Goal: Task Accomplishment & Management: Manage account settings

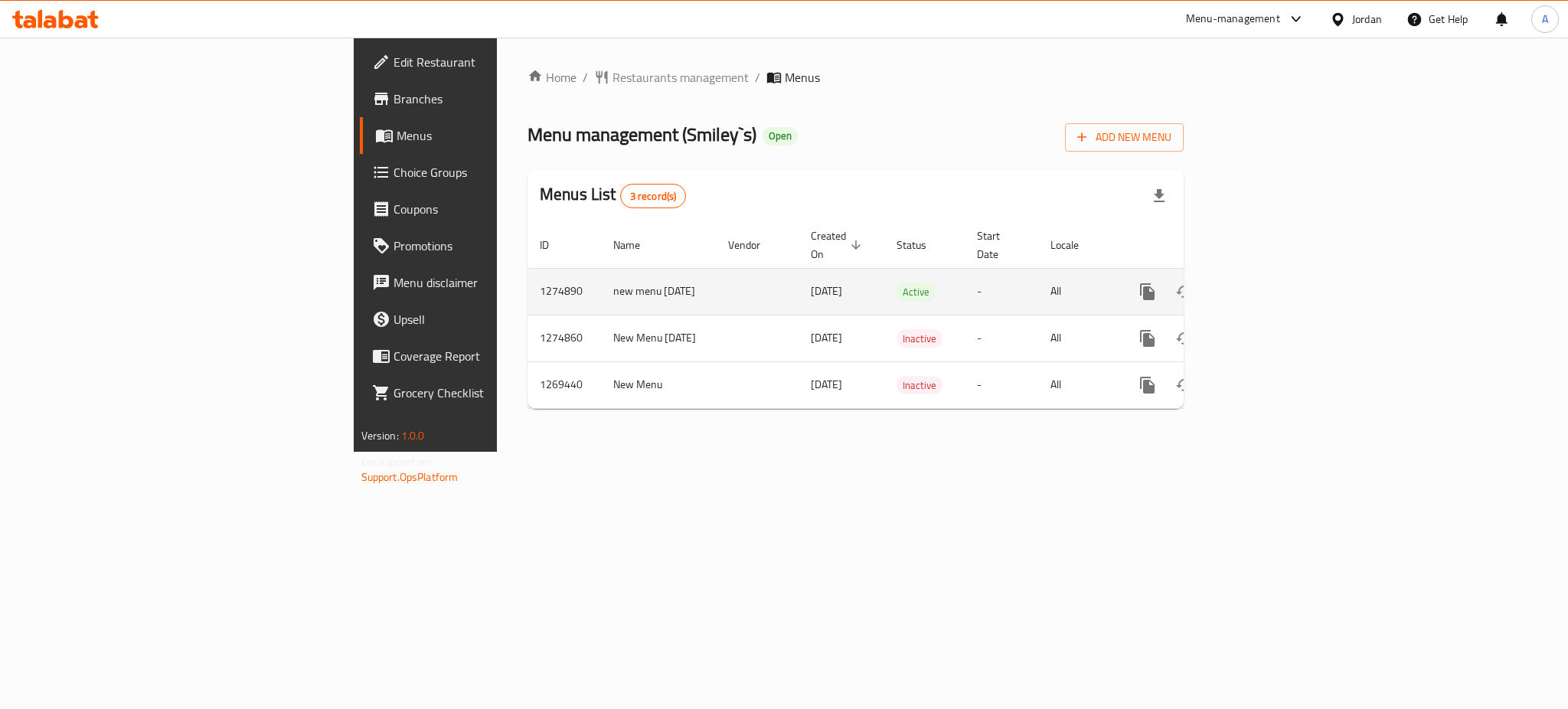
click at [1267, 283] on icon "enhanced table" at bounding box center [1257, 292] width 18 height 18
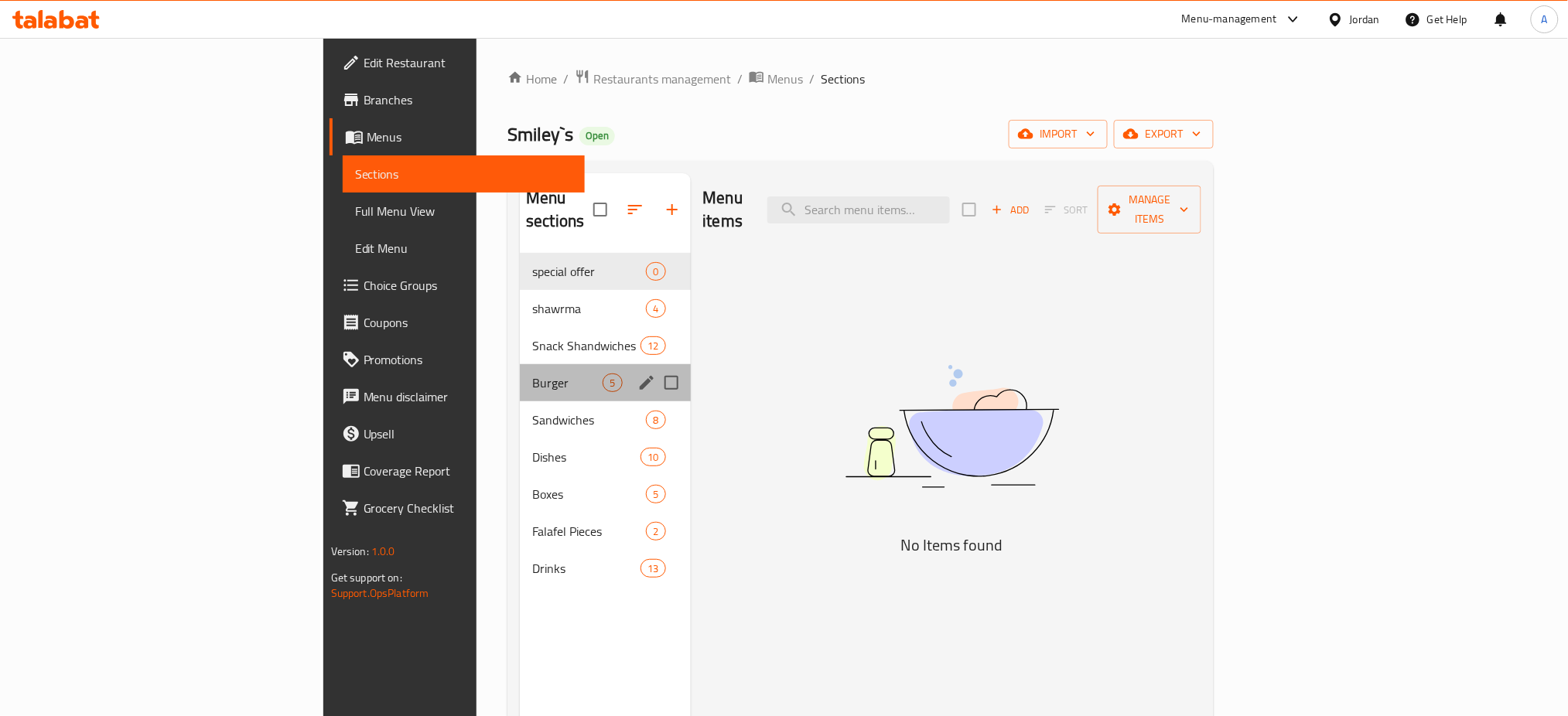
drag, startPoint x: 340, startPoint y: 370, endPoint x: 353, endPoint y: 362, distance: 15.3
click at [519, 370] on div "Burger 5" at bounding box center [604, 383] width 170 height 37
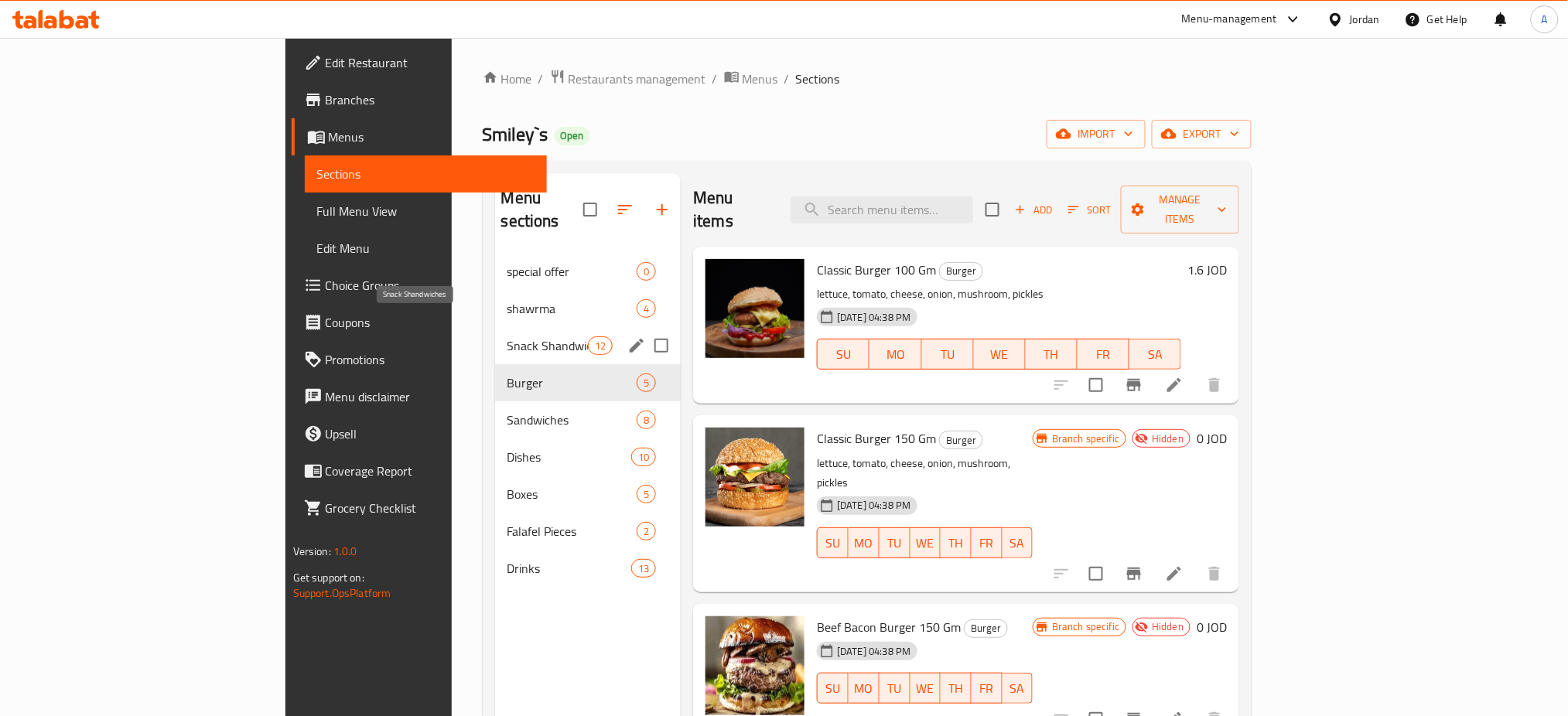
click at [507, 336] on span "Snack Shandwiches" at bounding box center [547, 345] width 80 height 19
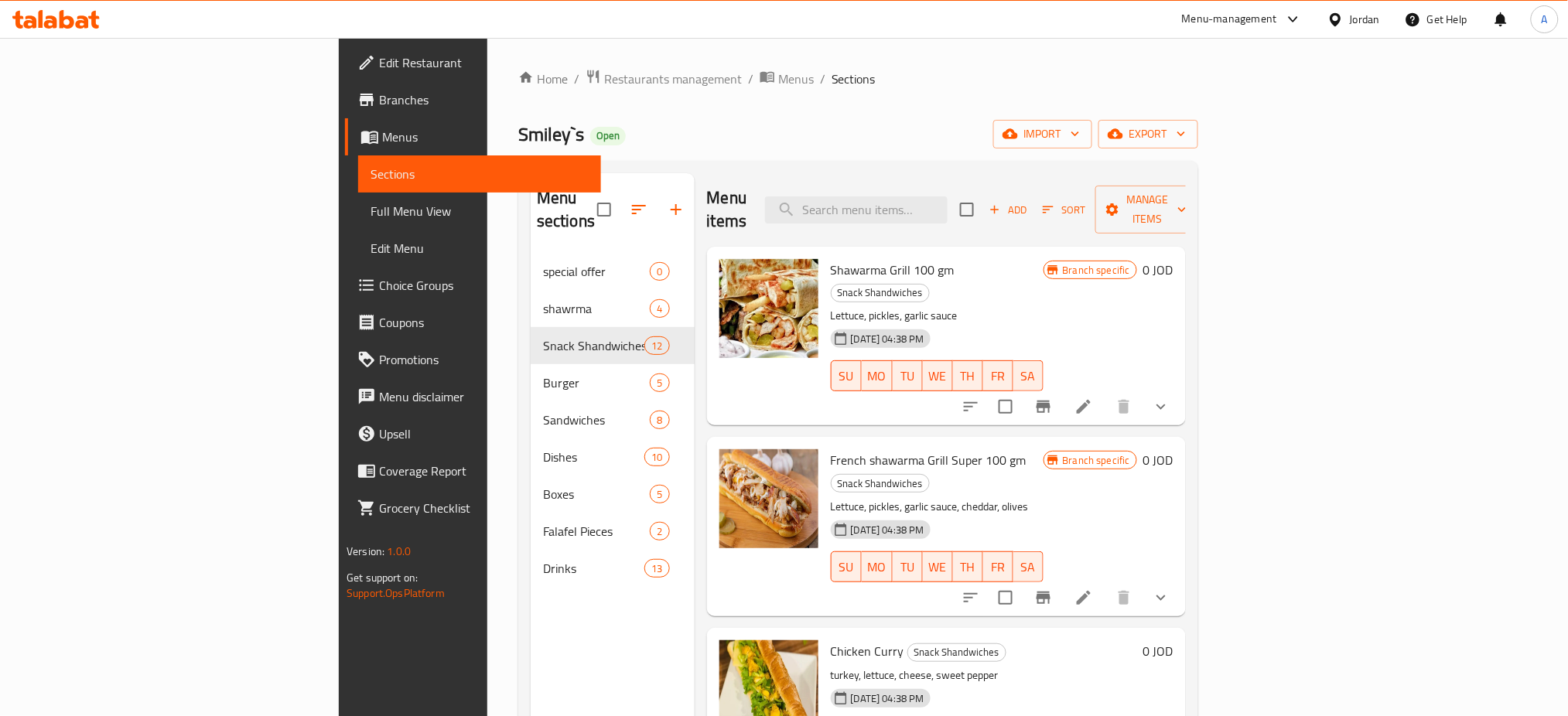
click at [379, 105] on span "Branches" at bounding box center [484, 100] width 210 height 19
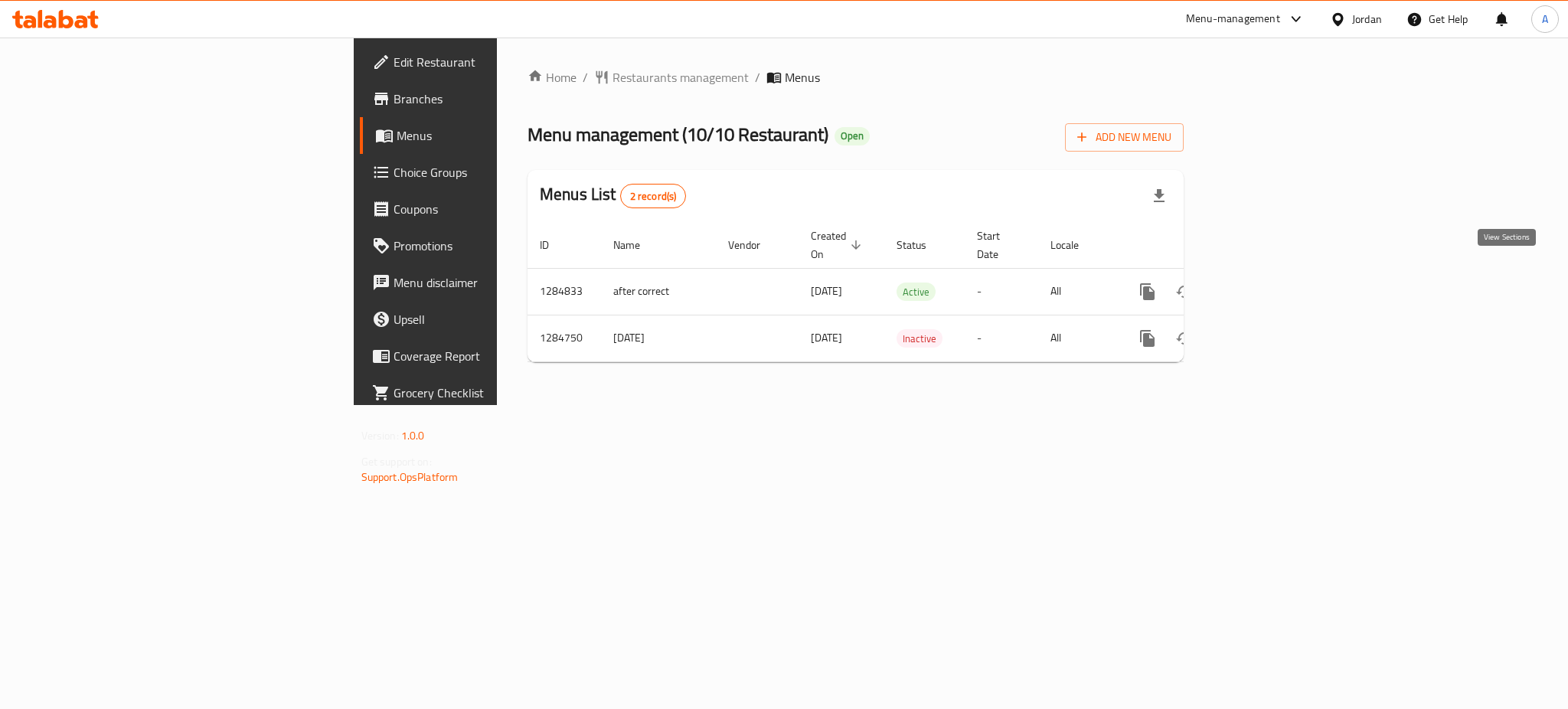
click at [1267, 283] on icon "enhanced table" at bounding box center [1257, 292] width 18 height 18
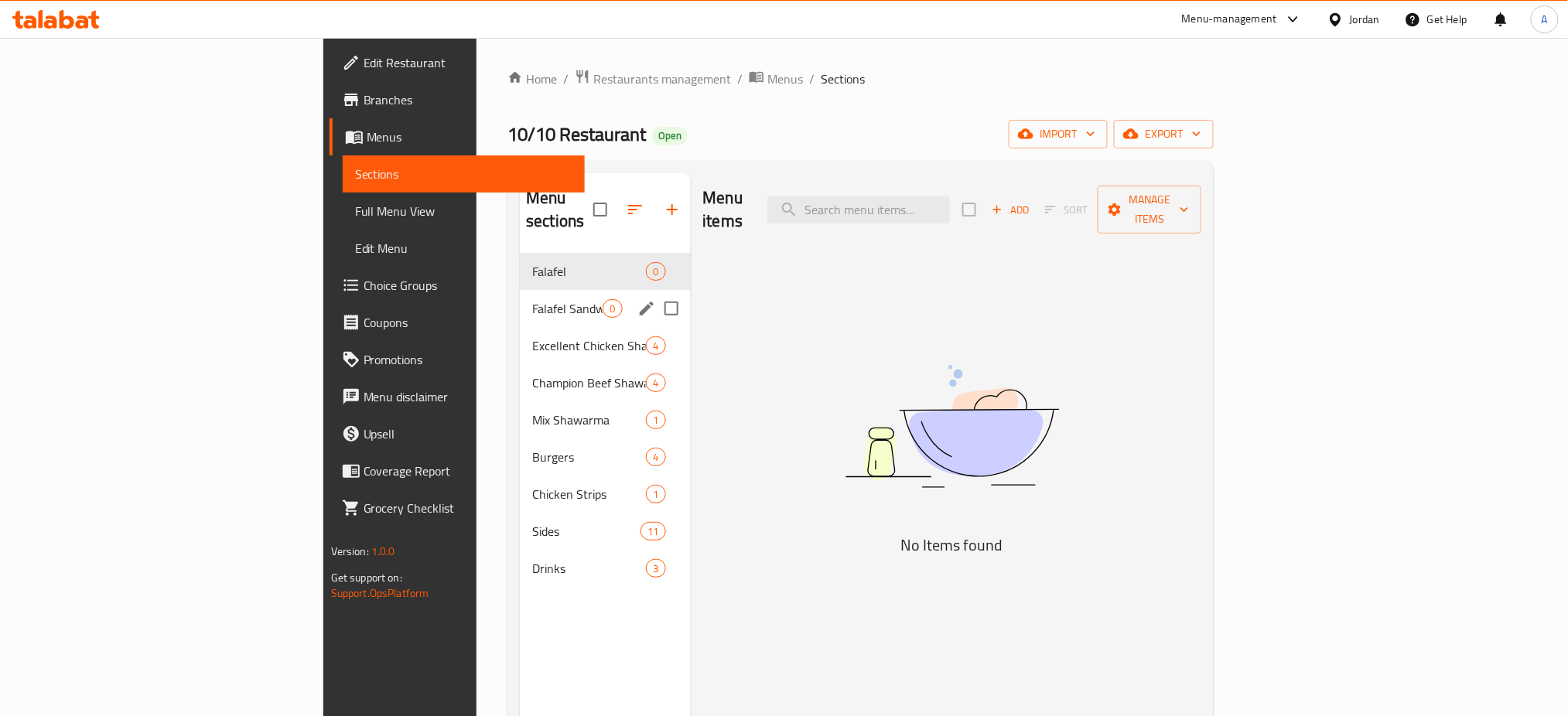
click at [519, 290] on div "Falafel Sandwiches 0" at bounding box center [604, 309] width 170 height 37
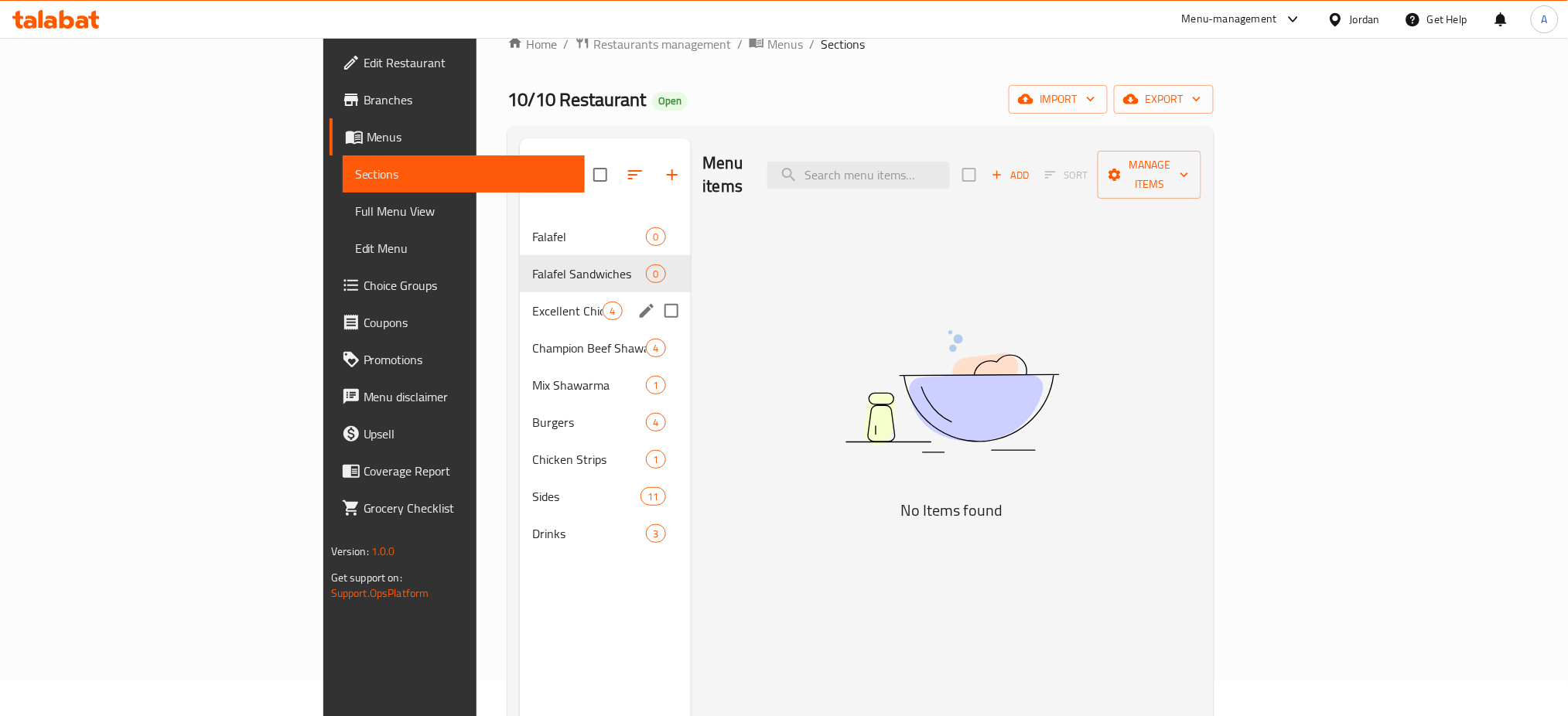
scroll to position [41, 0]
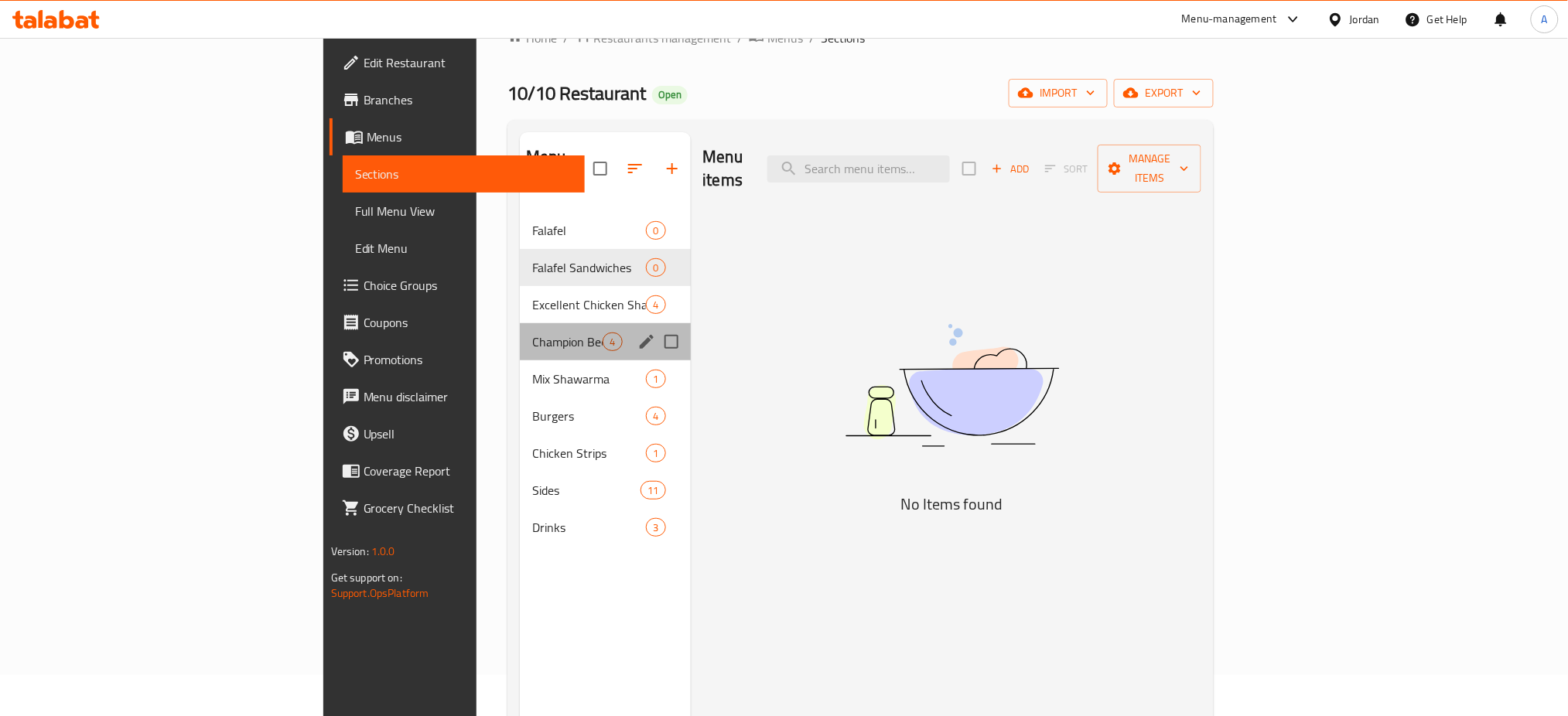
click at [519, 324] on div "Champion Beef Shawarma 4" at bounding box center [604, 342] width 170 height 37
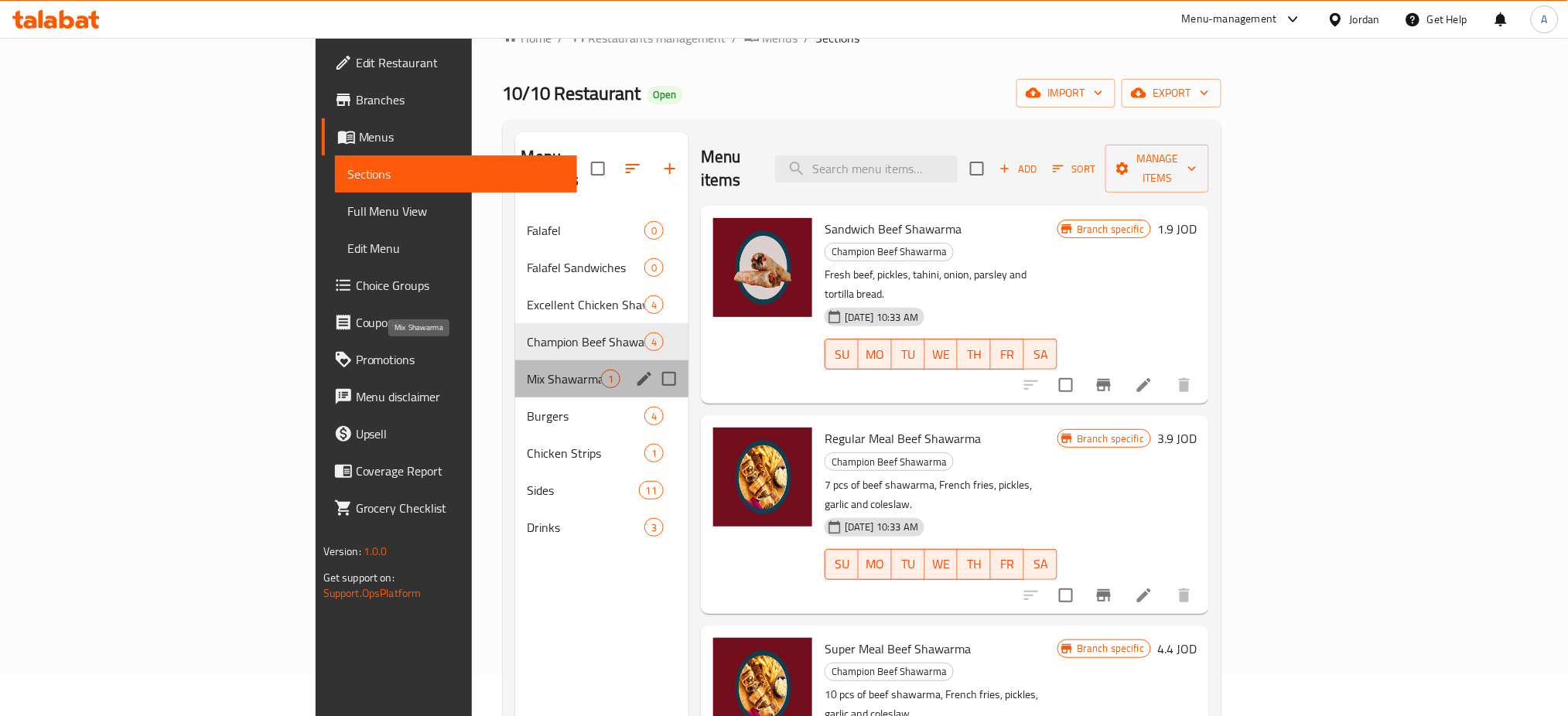
click at [527, 369] on span "Mix Shawarma" at bounding box center [564, 378] width 73 height 19
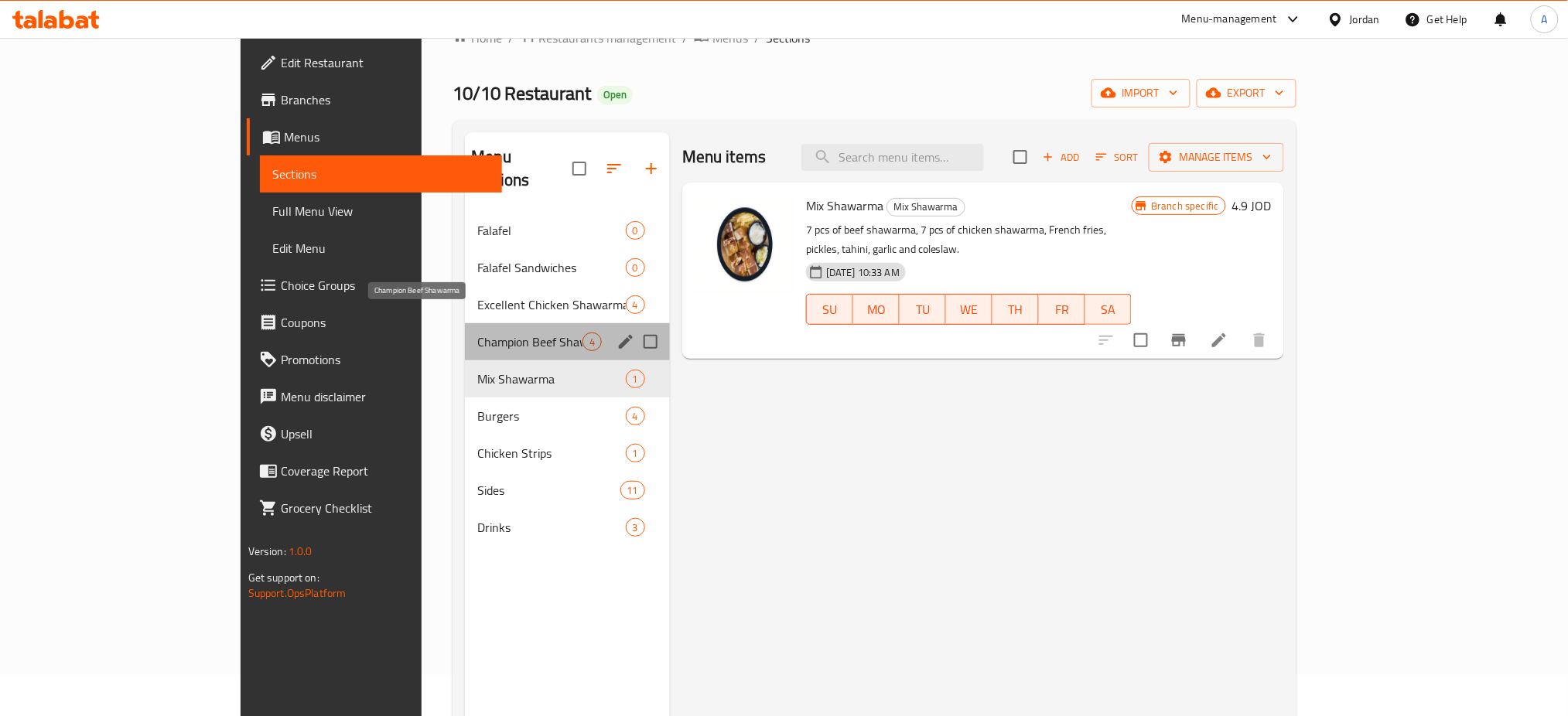
click at [477, 332] on span "Champion Beef Shawarma" at bounding box center [529, 341] width 104 height 19
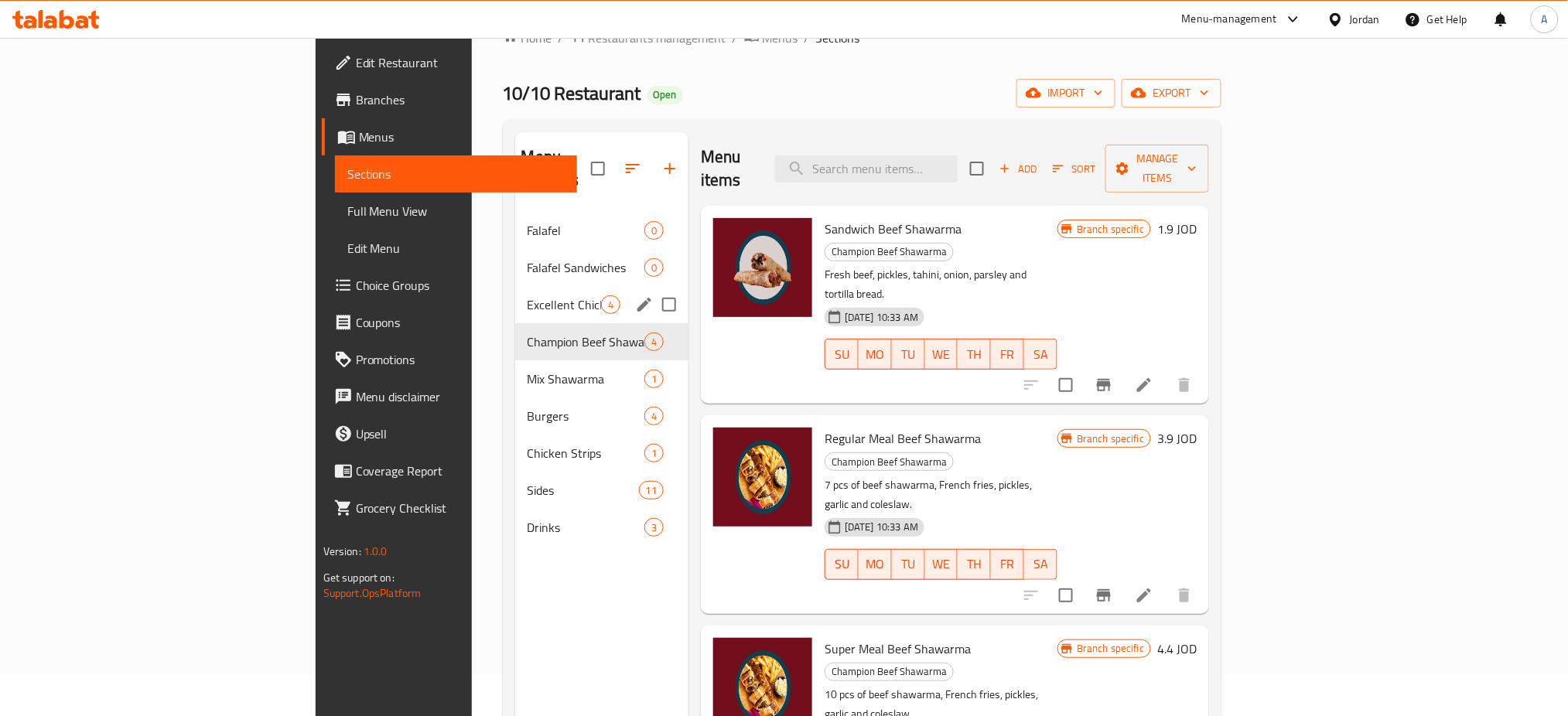
click at [515, 296] on div "Excellent Chicken Shawarma 4" at bounding box center [601, 304] width 173 height 37
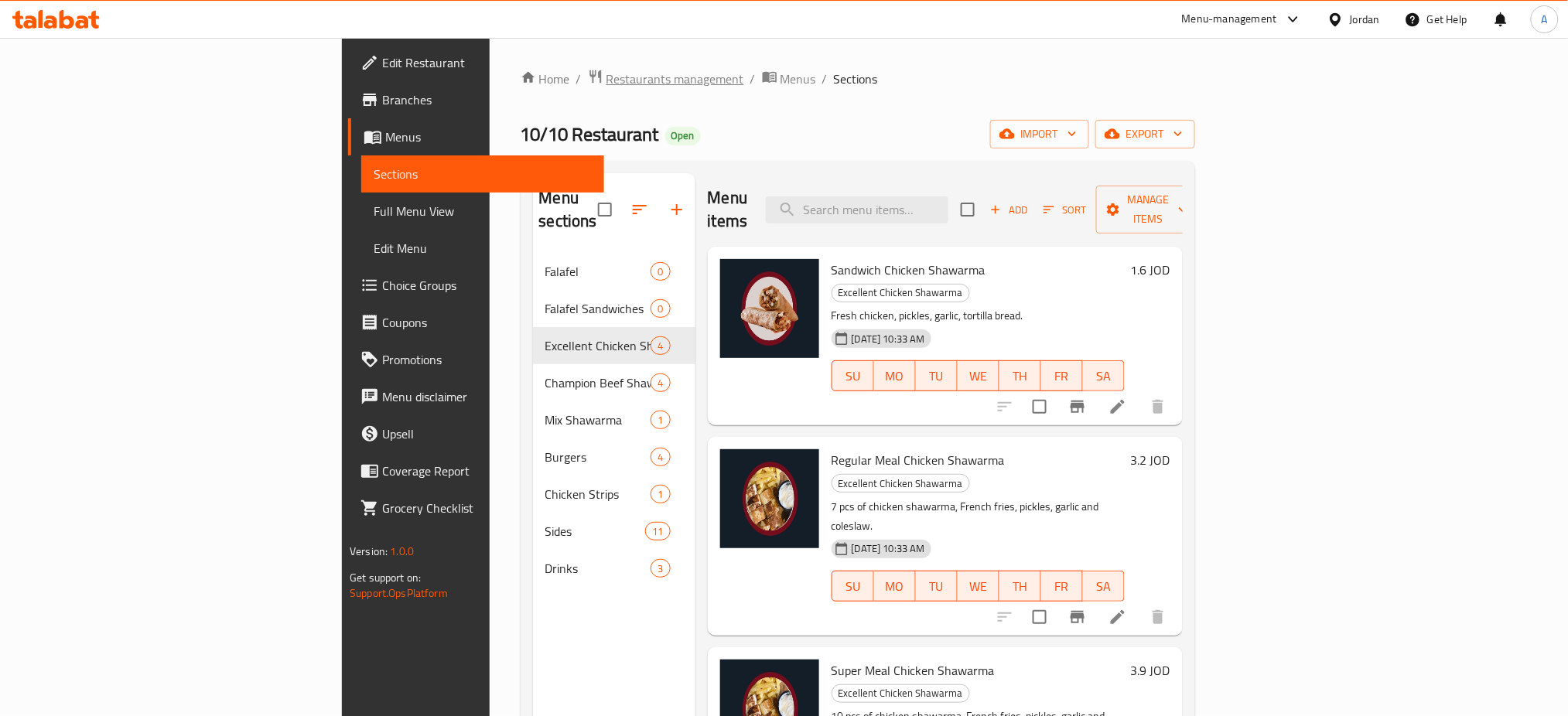
click at [607, 81] on span "Restaurants management" at bounding box center [676, 78] width 138 height 19
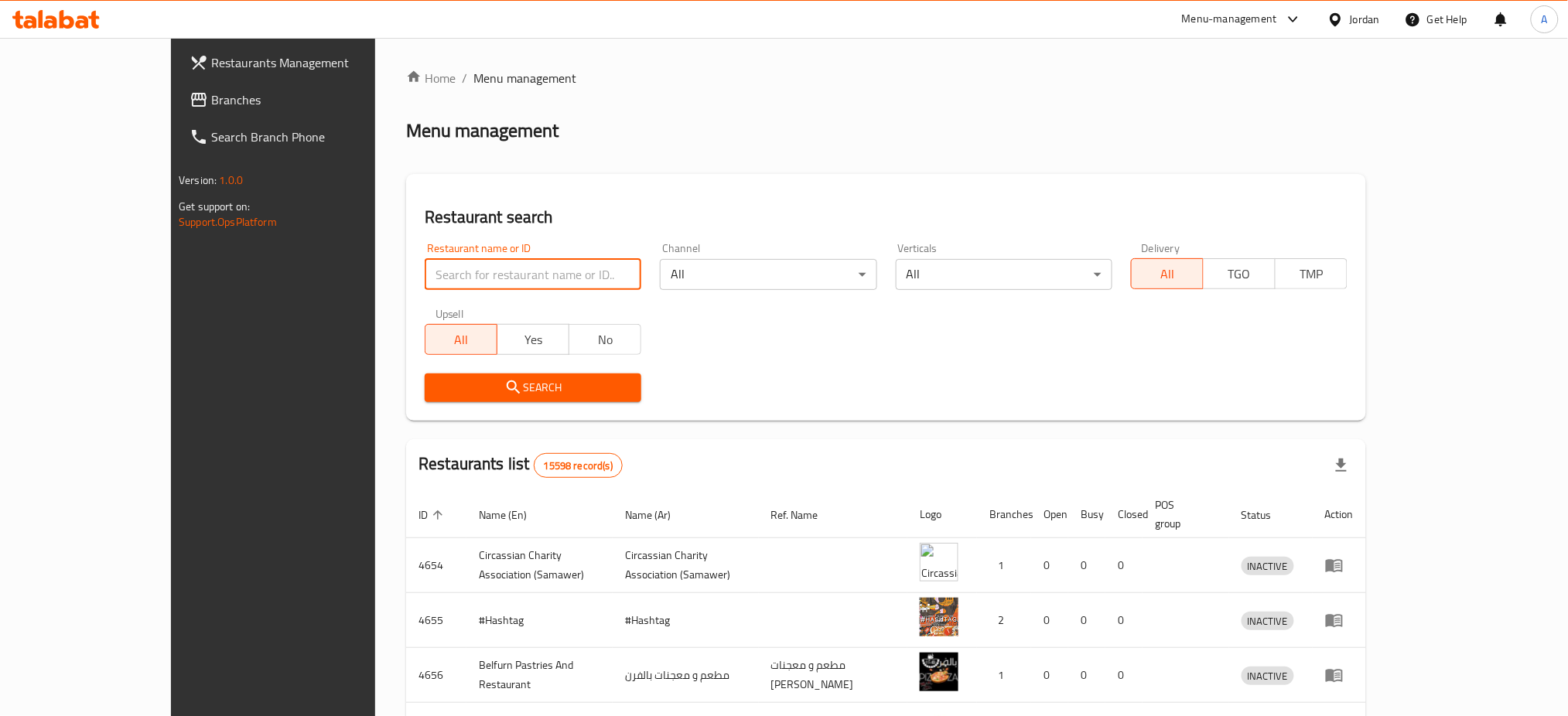
click at [444, 265] on input "search" at bounding box center [533, 274] width 217 height 31
type input "dream cream"
click button "Search" at bounding box center [533, 388] width 217 height 28
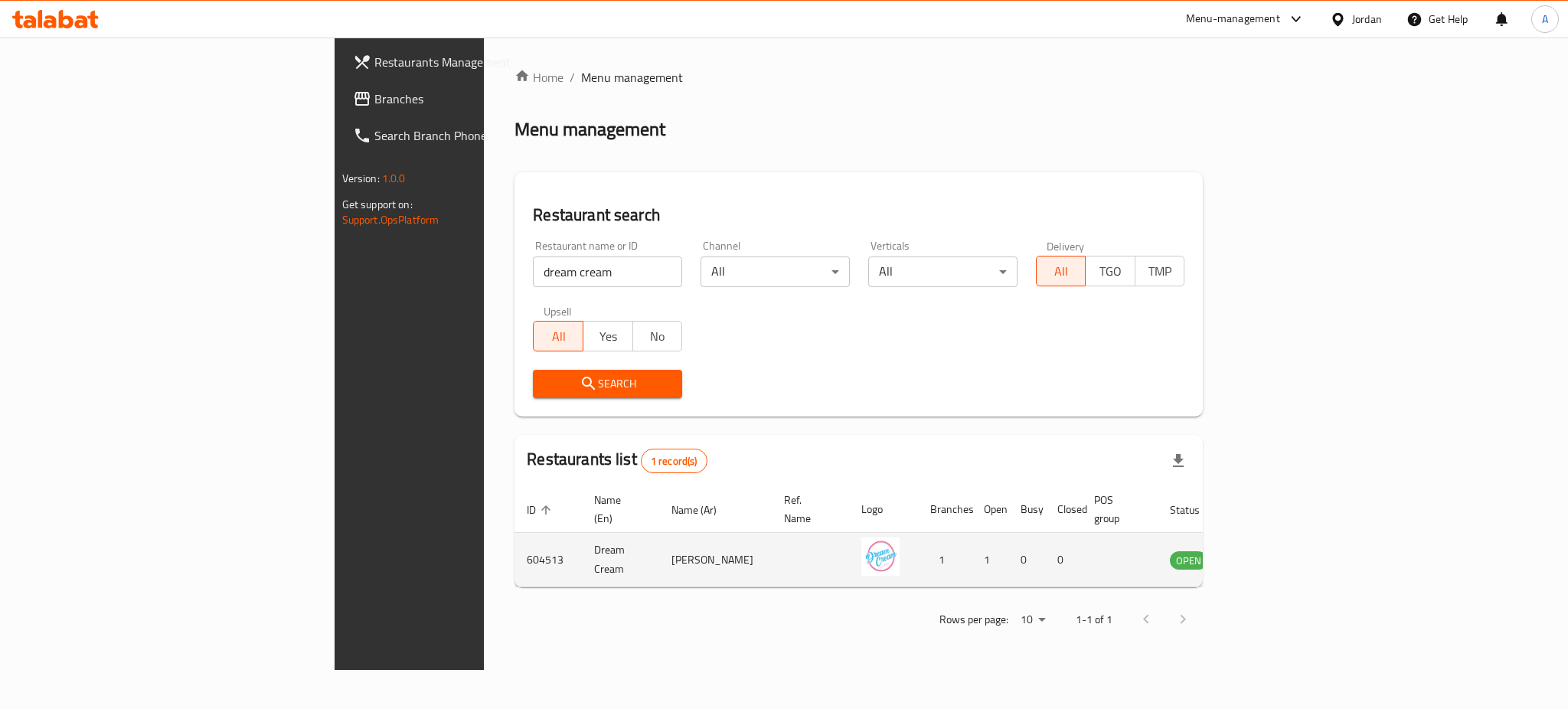
click at [1291, 533] on td "enhanced table" at bounding box center [1264, 560] width 53 height 54
click at [1269, 551] on icon "enhanced table" at bounding box center [1259, 560] width 18 height 18
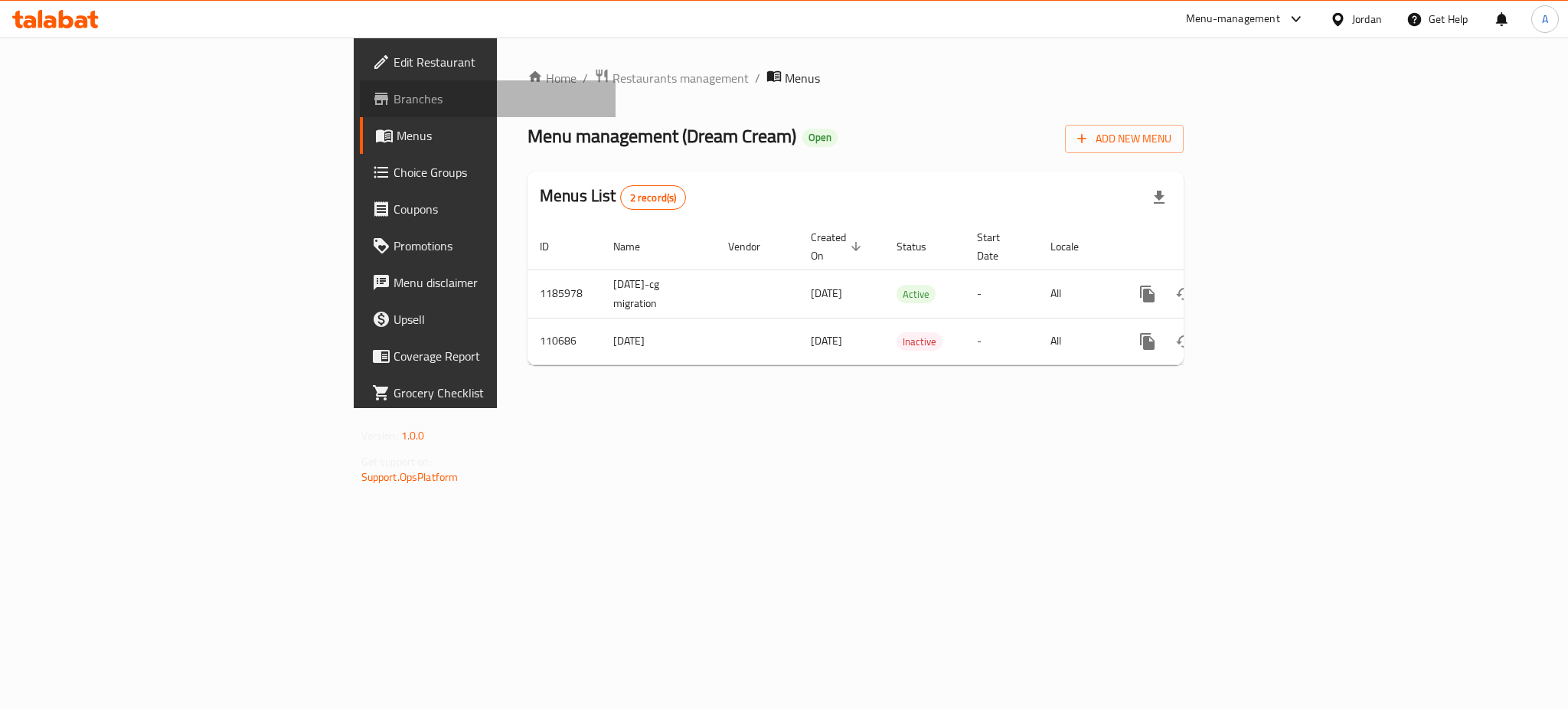
click at [360, 110] on link "Branches" at bounding box center [487, 99] width 256 height 37
